Goal: Information Seeking & Learning: Learn about a topic

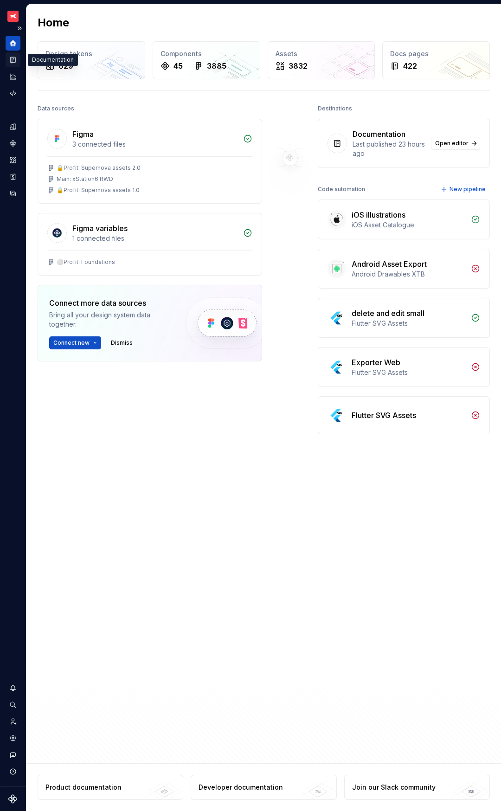
click at [9, 60] on icon "Documentation" at bounding box center [13, 60] width 8 height 8
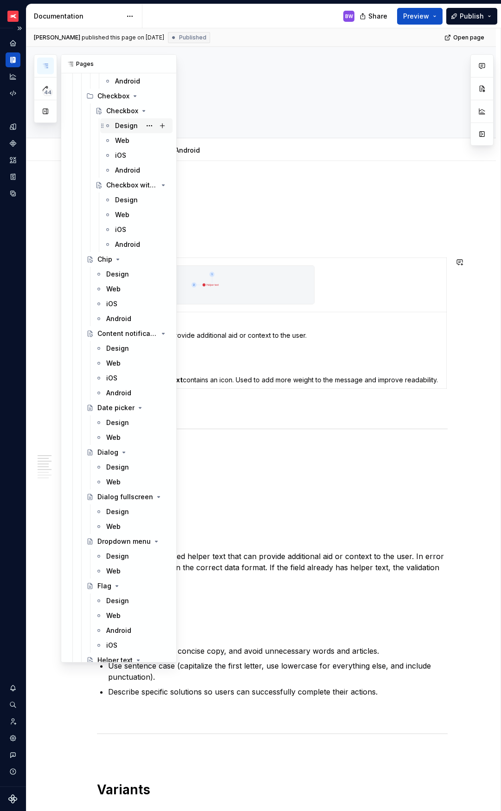
scroll to position [2562, 0]
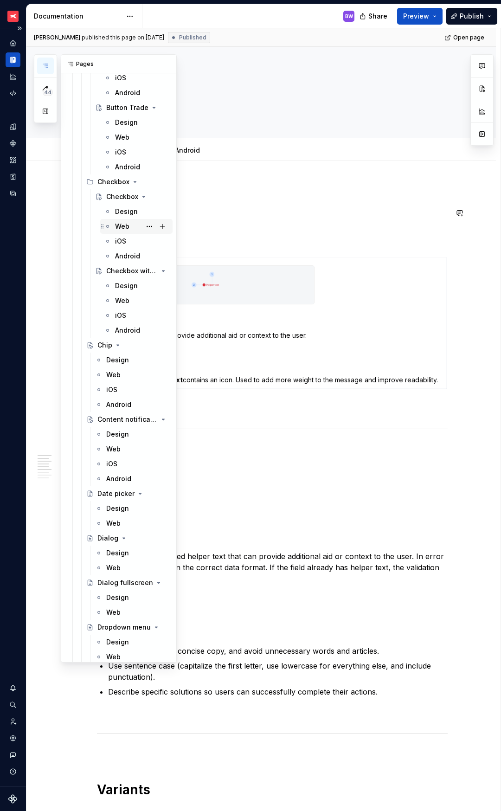
click at [122, 225] on div "Web" at bounding box center [122, 226] width 14 height 9
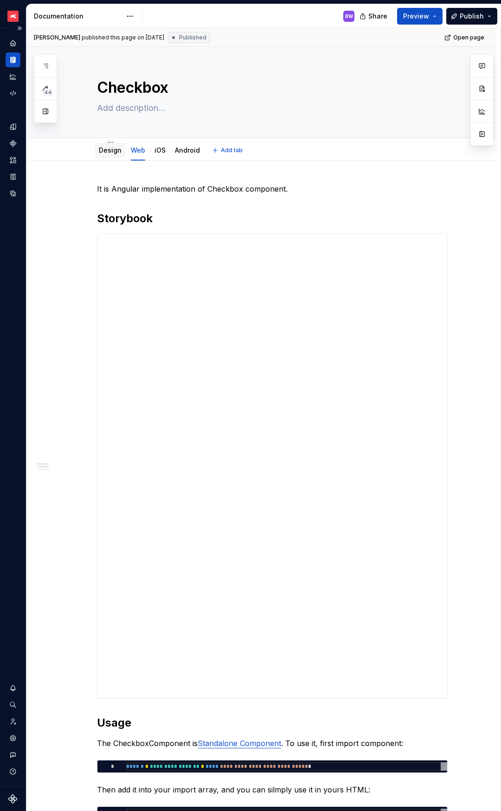
click at [109, 157] on div "Design" at bounding box center [110, 150] width 30 height 15
click at [108, 150] on link "Design" at bounding box center [110, 150] width 23 height 8
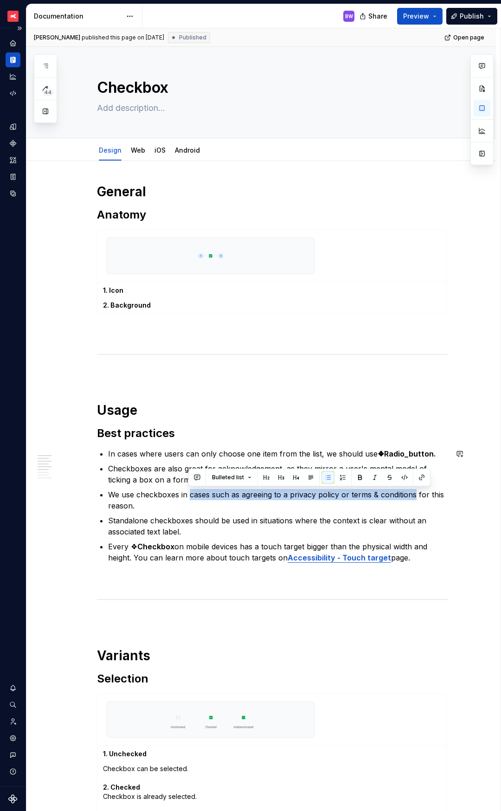
drag, startPoint x: 189, startPoint y: 493, endPoint x: 415, endPoint y: 496, distance: 225.5
click at [415, 496] on p "We use checkboxes in cases such as agreeing to a privacy policy or terms & cond…" at bounding box center [278, 500] width 340 height 22
copy p "cases such as agreeing to a privacy policy or terms & conditions"
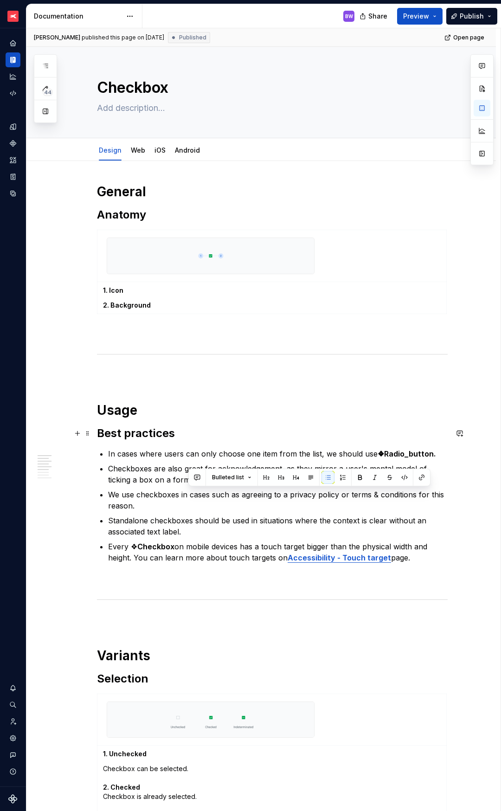
click at [210, 437] on h2 "Best practices" at bounding box center [272, 433] width 351 height 15
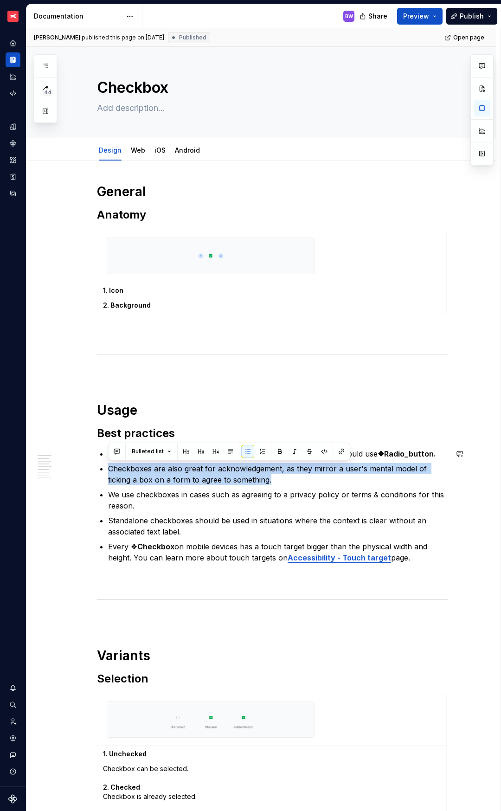
drag, startPoint x: 108, startPoint y: 468, endPoint x: 272, endPoint y: 482, distance: 164.9
click at [272, 482] on p "Checkboxes are also great for acknowledgement, as they mirror a user's mental m…" at bounding box center [278, 474] width 340 height 22
copy p "Checkboxes are also great for acknowledgement, as they mirror a user's mental m…"
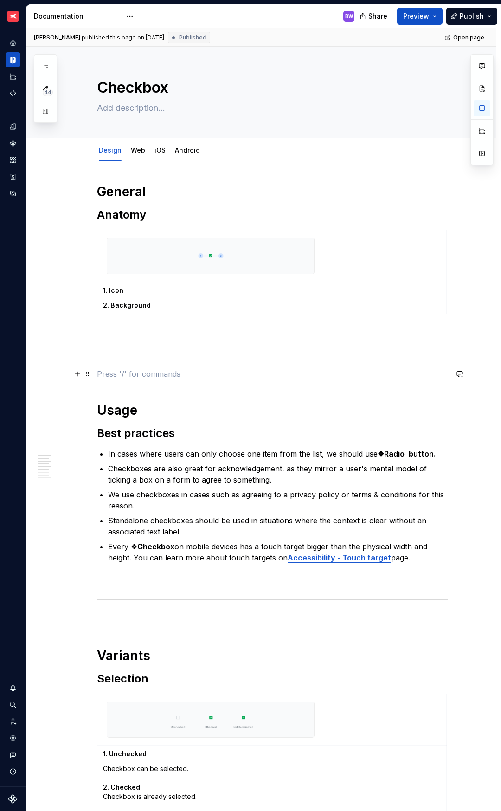
click at [151, 370] on p at bounding box center [272, 373] width 351 height 11
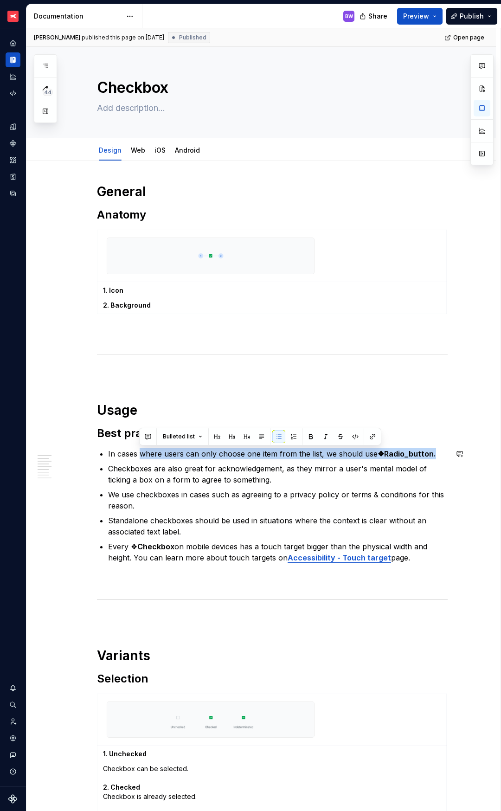
drag, startPoint x: 141, startPoint y: 455, endPoint x: 433, endPoint y: 456, distance: 291.8
click at [433, 456] on p "In cases where users can only choose one item from the list, we should use ❖Rad…" at bounding box center [278, 453] width 340 height 11
copy p "where users can only choose one item from the list, we should use ❖Radio_button."
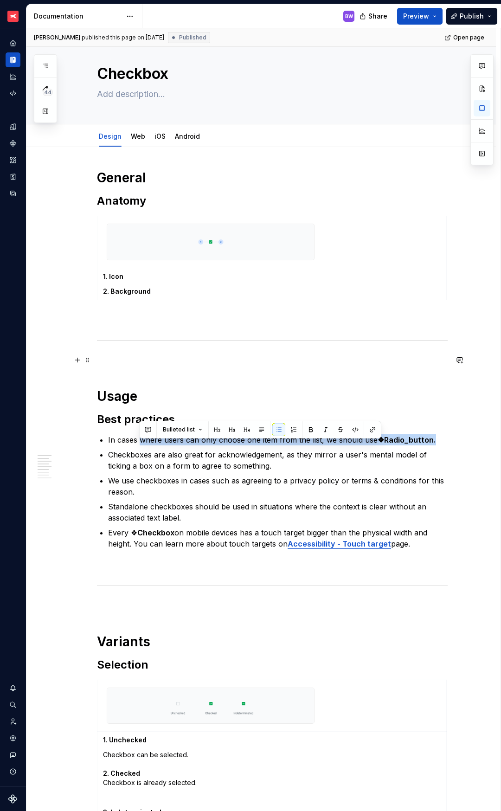
scroll to position [18, 0]
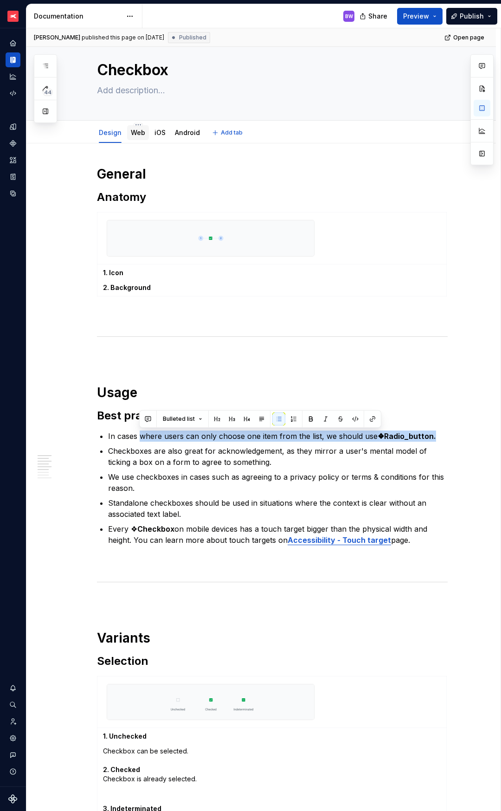
click at [138, 131] on link "Web" at bounding box center [138, 133] width 14 height 8
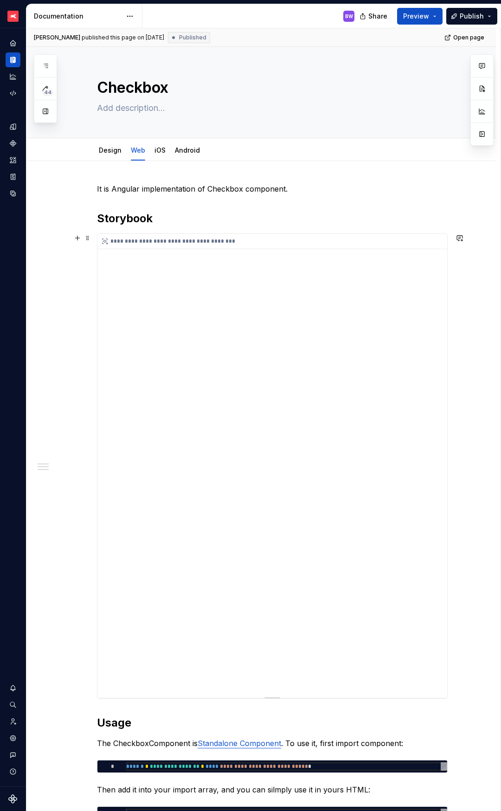
scroll to position [450, 0]
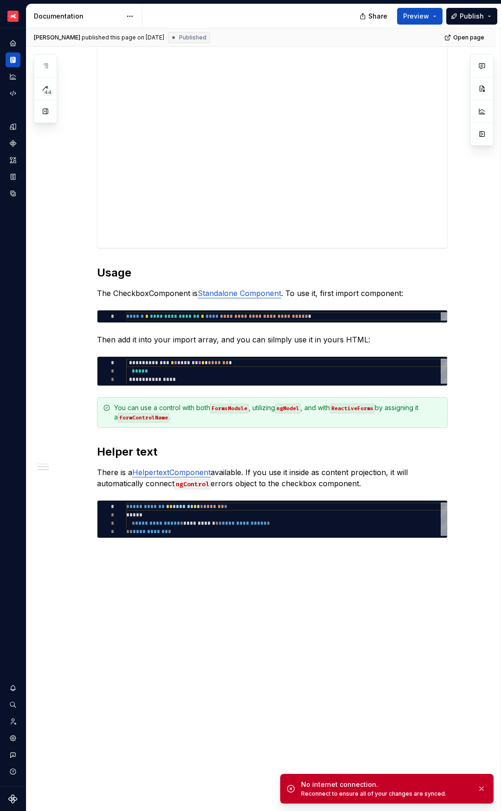
type textarea "*"
